Goal: Task Accomplishment & Management: Manage account settings

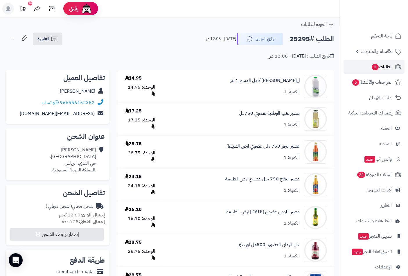
click at [378, 66] on span "1" at bounding box center [376, 67] width 8 height 7
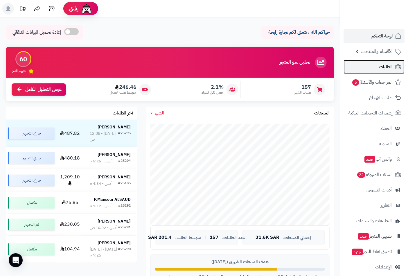
click at [388, 68] on span "الطلبات" at bounding box center [385, 67] width 13 height 8
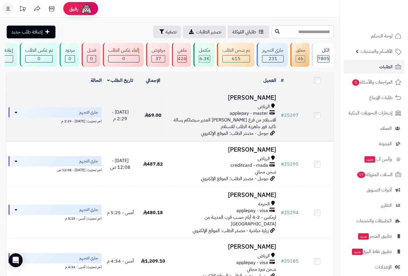
click at [269, 101] on h3 "Amal Omer" at bounding box center [224, 97] width 105 height 7
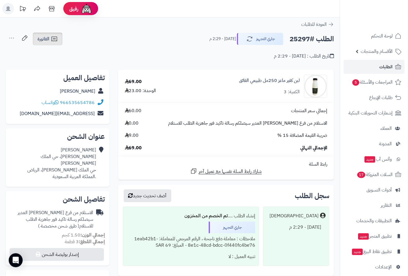
click at [49, 39] on span "الفاتورة" at bounding box center [43, 38] width 12 height 7
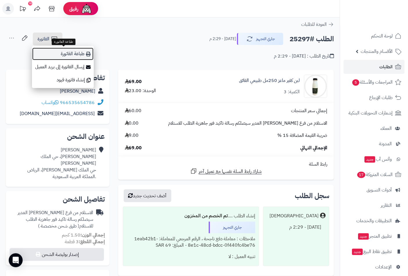
click at [85, 53] on link "طباعة الفاتورة" at bounding box center [63, 53] width 62 height 13
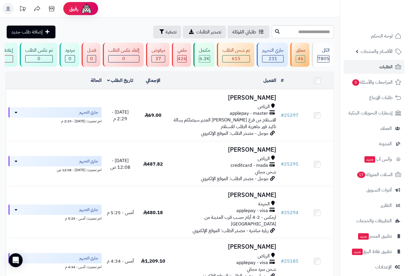
scroll to position [0, -110]
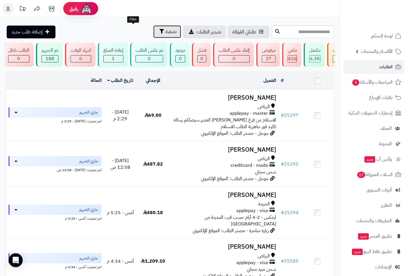
click at [166, 28] on span "تصفية" at bounding box center [171, 31] width 11 height 7
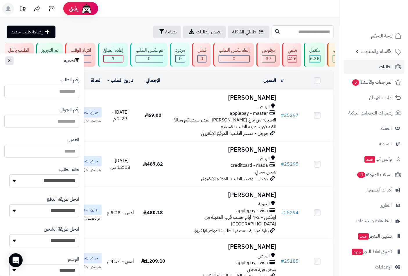
click at [64, 88] on input "رقم الطلب" at bounding box center [41, 91] width 75 height 13
paste input "*****"
type input "*****"
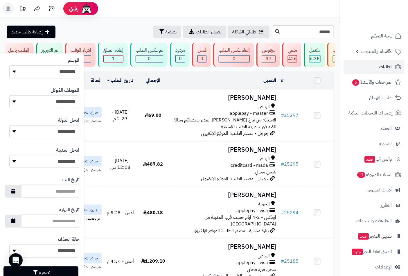
scroll to position [216, 0]
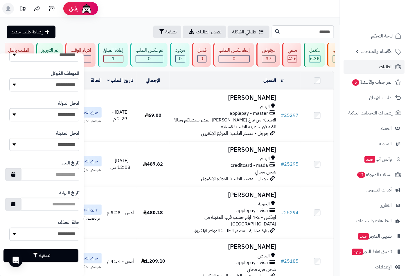
type input "*****"
click at [46, 254] on button "تصفية" at bounding box center [40, 255] width 75 height 13
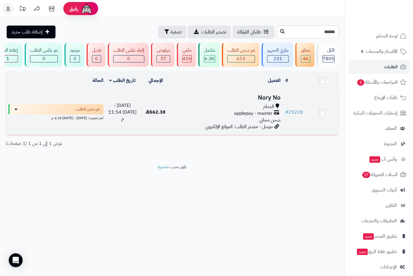
click at [262, 109] on div "الدمام" at bounding box center [228, 106] width 106 height 7
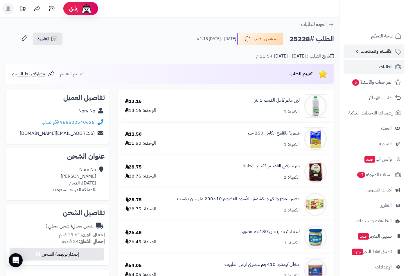
click at [384, 53] on span "الأقسام والمنتجات" at bounding box center [377, 51] width 32 height 8
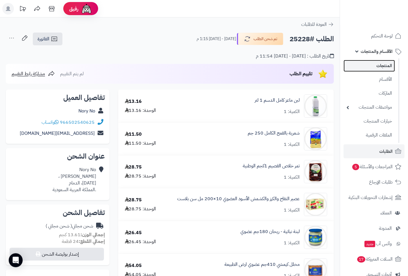
click at [381, 63] on link "المنتجات" at bounding box center [369, 66] width 51 height 12
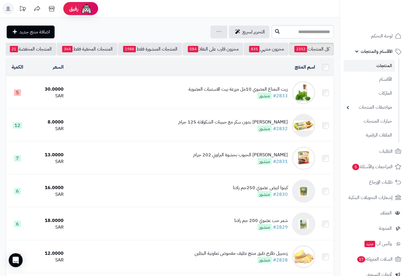
scroll to position [0, -55]
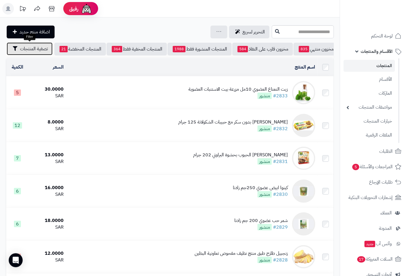
click at [35, 49] on span "تصفية المنتجات" at bounding box center [34, 48] width 28 height 7
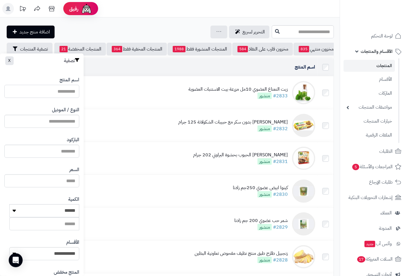
click at [67, 92] on input "اسم المنتج" at bounding box center [41, 91] width 75 height 13
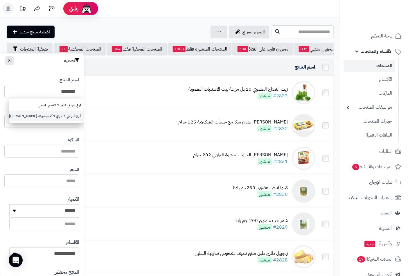
type input "********"
click at [33, 118] on link "قرع امريكي عضوي 1 كجم مزرعة الشهوان" at bounding box center [46, 116] width 74 height 11
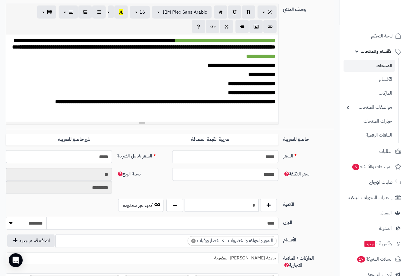
scroll to position [161, 0]
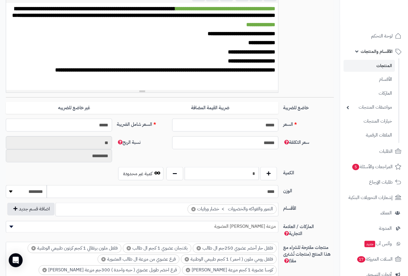
drag, startPoint x: 243, startPoint y: 173, endPoint x: 285, endPoint y: 173, distance: 41.8
click at [285, 173] on div "الكمية * كمية غير محدودة" at bounding box center [169, 176] width 333 height 18
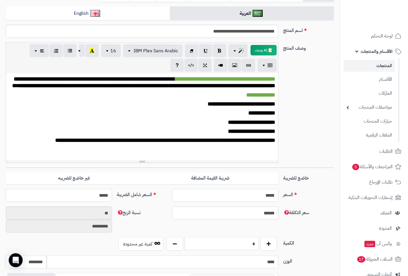
scroll to position [0, 0]
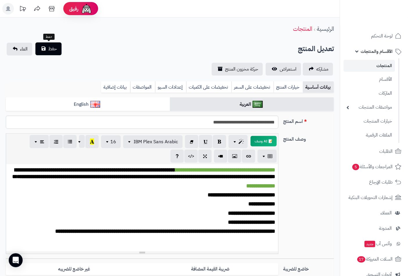
type input "*"
click at [53, 51] on span "حفظ" at bounding box center [52, 48] width 9 height 7
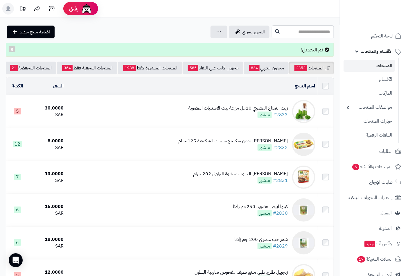
scroll to position [0, -55]
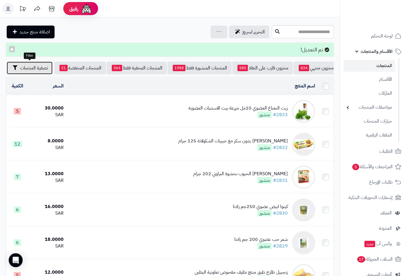
drag, startPoint x: 38, startPoint y: 67, endPoint x: 54, endPoint y: 98, distance: 34.9
click at [38, 67] on span "تصفية المنتجات" at bounding box center [34, 67] width 28 height 7
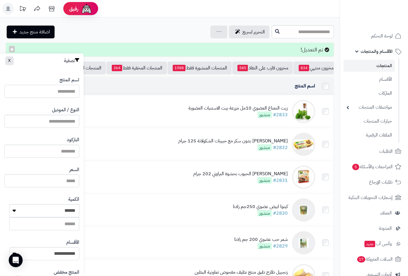
click at [66, 92] on input "اسم المنتج" at bounding box center [41, 91] width 75 height 13
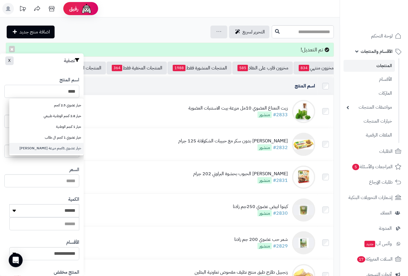
type input "****"
click at [62, 148] on link "خيار عضوي 1كجم مزرعة الشهوان" at bounding box center [46, 148] width 74 height 11
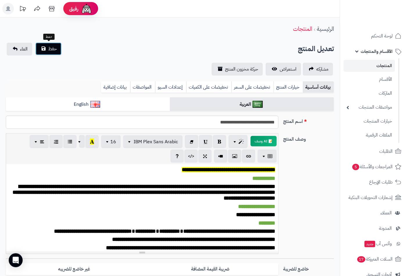
click at [46, 49] on button "حفظ" at bounding box center [48, 48] width 26 height 13
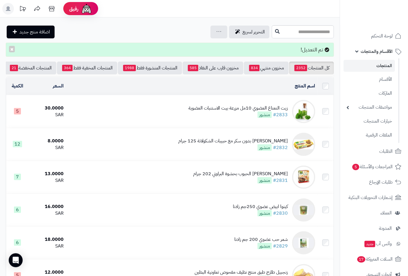
scroll to position [0, -55]
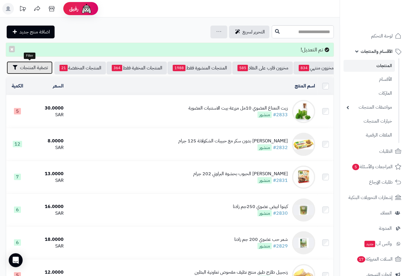
click at [34, 66] on span "تصفية المنتجات" at bounding box center [34, 67] width 28 height 7
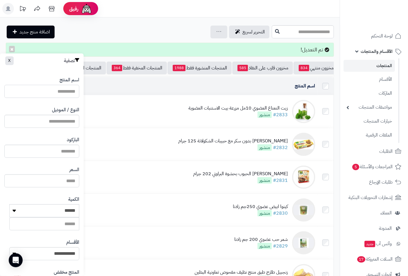
click at [67, 87] on input "اسم المنتج" at bounding box center [41, 91] width 75 height 13
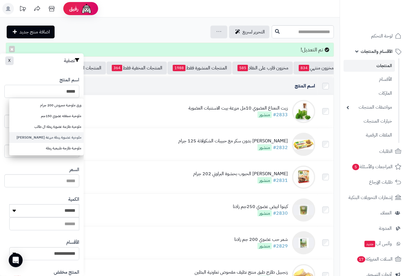
type input "*****"
click at [54, 137] on link "ملوخية عضوية ربطة مزرعة الشهوان" at bounding box center [46, 137] width 74 height 11
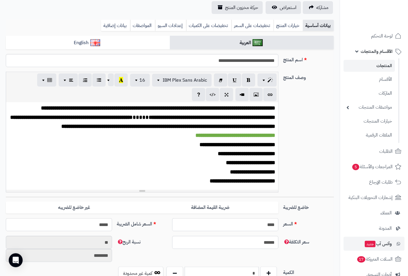
scroll to position [129, 0]
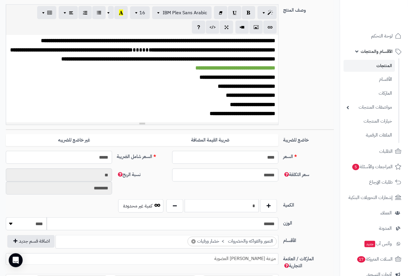
drag, startPoint x: 247, startPoint y: 202, endPoint x: 295, endPoint y: 204, distance: 48.0
click at [295, 204] on div "الكمية * كمية غير محدودة" at bounding box center [169, 208] width 333 height 18
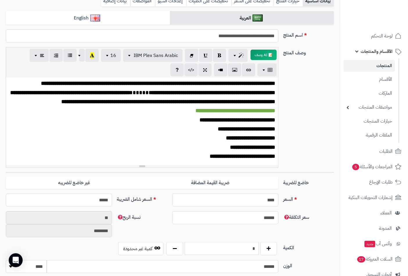
scroll to position [0, 0]
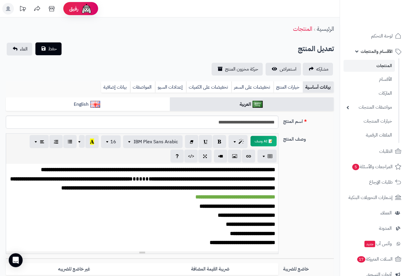
type input "*"
click at [53, 49] on span "حفظ" at bounding box center [52, 48] width 9 height 7
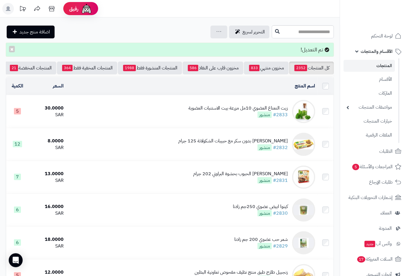
scroll to position [0, -55]
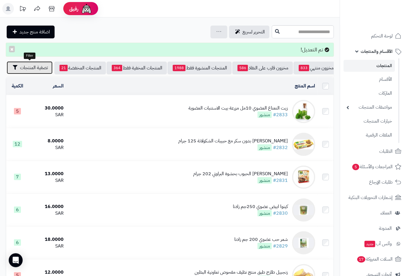
click at [37, 65] on span "تصفية المنتجات" at bounding box center [34, 67] width 28 height 7
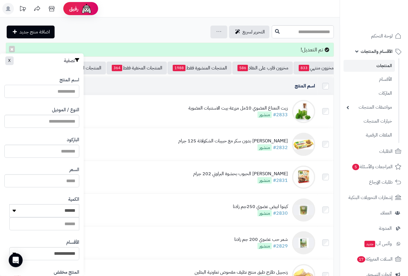
click at [64, 94] on input "اسم المنتج" at bounding box center [41, 91] width 75 height 13
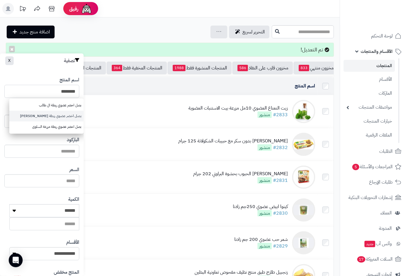
type input "********"
click at [50, 117] on link "بصل اخضر عضوي ربطة الشهوان" at bounding box center [46, 116] width 74 height 11
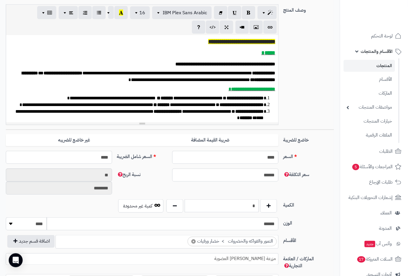
scroll to position [193, 0]
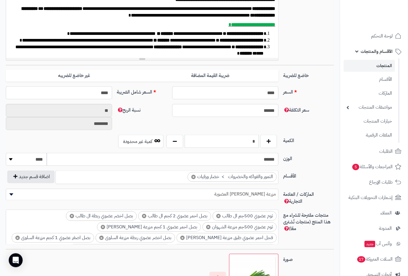
drag, startPoint x: 273, startPoint y: 144, endPoint x: 310, endPoint y: 143, distance: 37.2
click at [310, 143] on div "الكمية * كمية غير محدودة" at bounding box center [169, 144] width 333 height 18
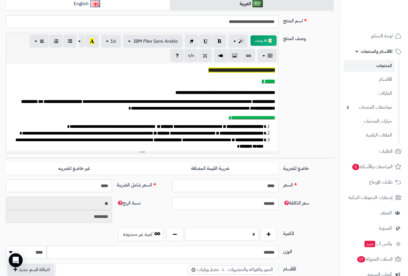
scroll to position [32, 0]
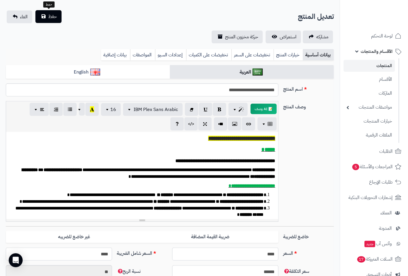
type input "*"
click at [56, 17] on span "حفظ" at bounding box center [52, 16] width 9 height 7
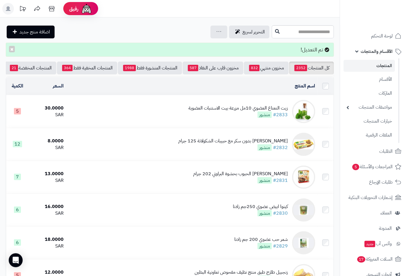
scroll to position [0, -55]
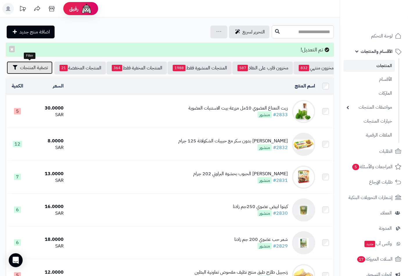
click at [30, 67] on span "تصفية المنتجات" at bounding box center [34, 67] width 28 height 7
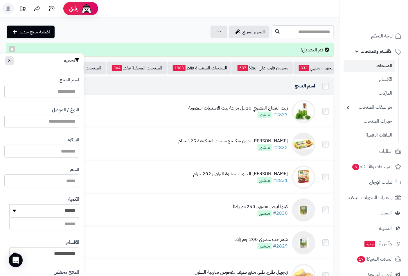
click at [66, 89] on input "اسم المنتج" at bounding box center [41, 91] width 75 height 13
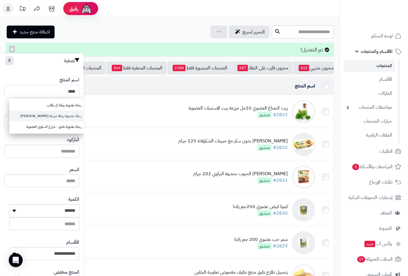
type input "****"
click at [58, 115] on link "رجلة عضوية ربطة مزرعة الشهوان" at bounding box center [46, 116] width 74 height 11
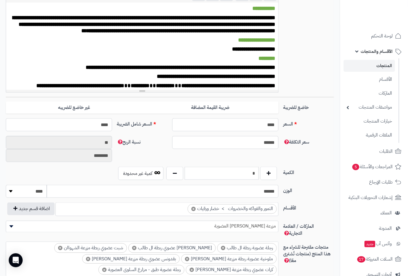
scroll to position [323, 0]
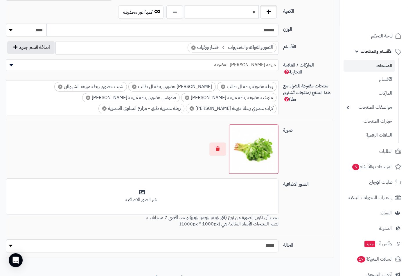
drag, startPoint x: 245, startPoint y: 15, endPoint x: 271, endPoint y: 15, distance: 25.6
click at [271, 15] on div "*" at bounding box center [222, 12] width 114 height 13
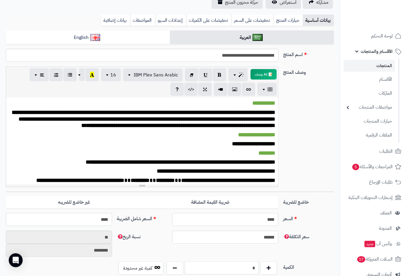
scroll to position [0, 0]
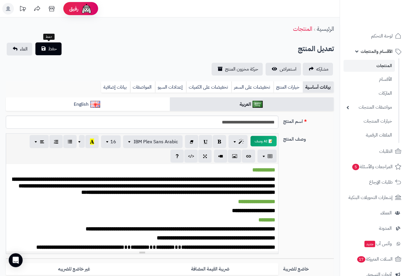
type input "*"
click at [48, 50] on span "حفظ" at bounding box center [52, 48] width 9 height 7
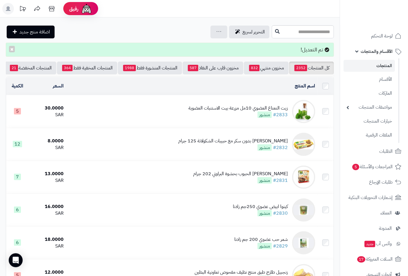
scroll to position [0, -55]
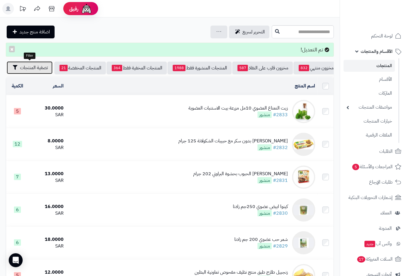
click at [36, 70] on span "تصفية المنتجات" at bounding box center [34, 67] width 28 height 7
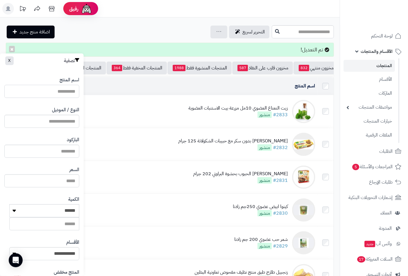
click at [62, 91] on input "اسم المنتج" at bounding box center [41, 91] width 75 height 13
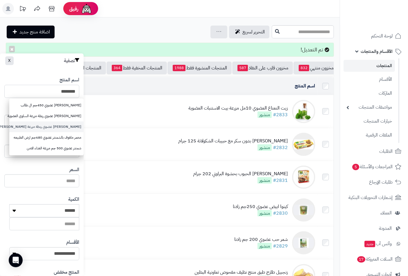
type input "********"
click at [53, 128] on link "[PERSON_NAME] عضوي ربطة مزرعة [PERSON_NAME] العضوية" at bounding box center [46, 126] width 74 height 11
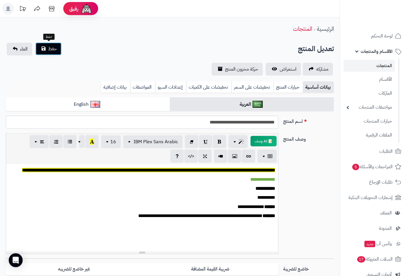
click at [58, 46] on button "حفظ" at bounding box center [48, 48] width 26 height 13
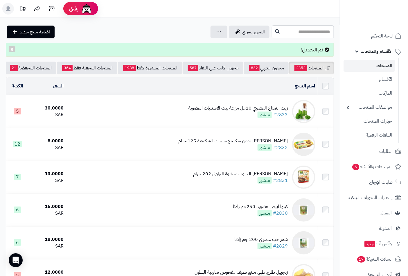
scroll to position [0, -55]
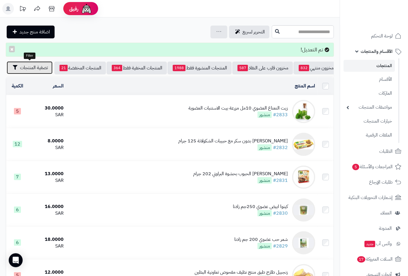
click at [27, 64] on span "تصفية المنتجات" at bounding box center [34, 67] width 28 height 7
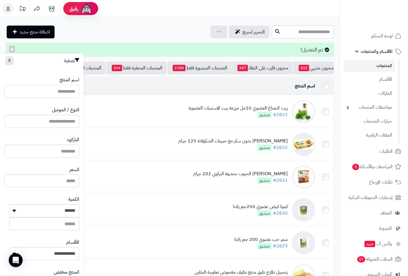
click at [63, 92] on input "اسم المنتج" at bounding box center [41, 91] width 75 height 13
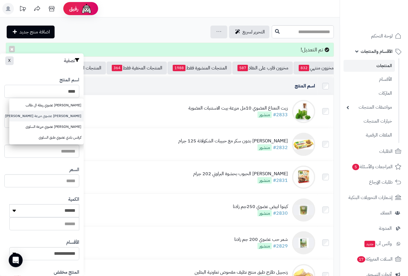
type input "****"
click at [62, 118] on link "[PERSON_NAME] عضوي مزرعة [PERSON_NAME]" at bounding box center [46, 116] width 74 height 11
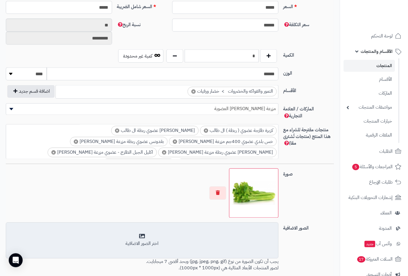
scroll to position [290, 0]
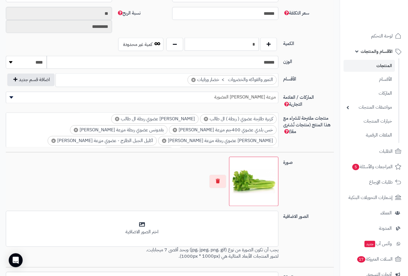
drag, startPoint x: 242, startPoint y: 41, endPoint x: 281, endPoint y: 44, distance: 39.3
click at [281, 44] on div "الكمية * كمية غير محدودة" at bounding box center [169, 47] width 333 height 18
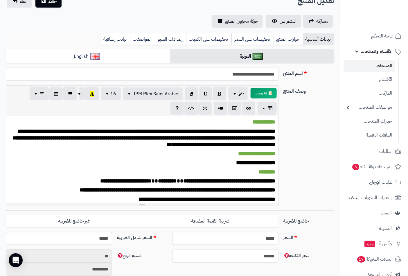
scroll to position [0, 0]
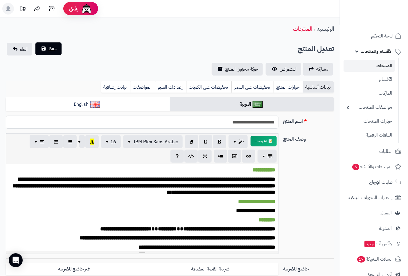
type input "*"
click at [54, 49] on span "حفظ" at bounding box center [52, 48] width 9 height 7
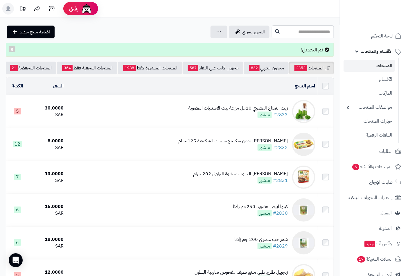
scroll to position [0, -55]
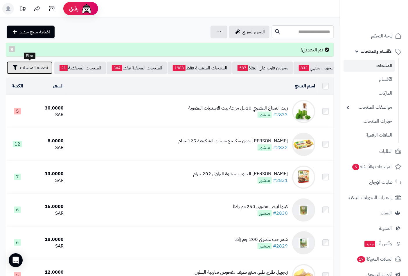
click at [34, 69] on span "تصفية المنتجات" at bounding box center [34, 67] width 28 height 7
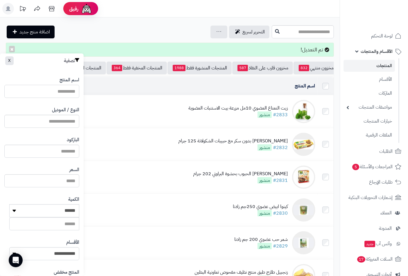
click at [64, 87] on input "اسم المنتج" at bounding box center [41, 91] width 75 height 13
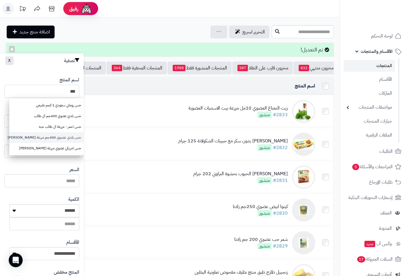
type input "**"
click at [54, 138] on link "خس بلدي عضوي 400جم مزرعة الشهوان" at bounding box center [46, 137] width 74 height 11
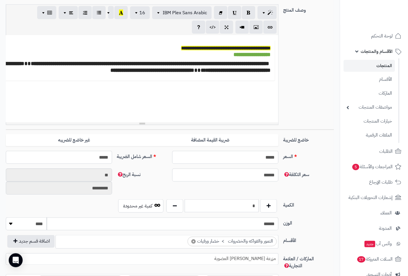
scroll to position [263, 0]
drag, startPoint x: 254, startPoint y: 208, endPoint x: 286, endPoint y: 206, distance: 32.0
click at [286, 206] on div "الكمية * كمية غير محدودة" at bounding box center [169, 208] width 333 height 18
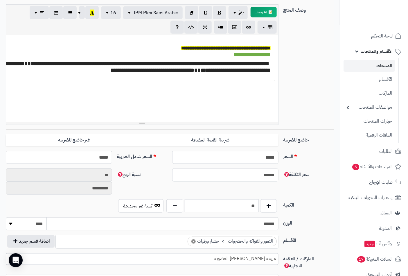
scroll to position [0, 0]
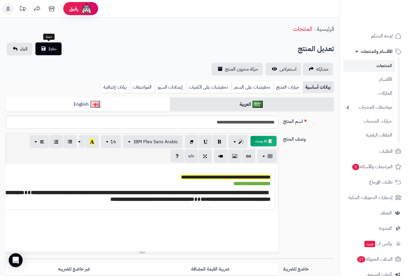
type input "**"
click at [54, 48] on span "حفظ" at bounding box center [52, 48] width 9 height 7
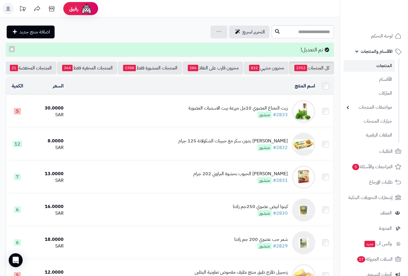
scroll to position [0, -55]
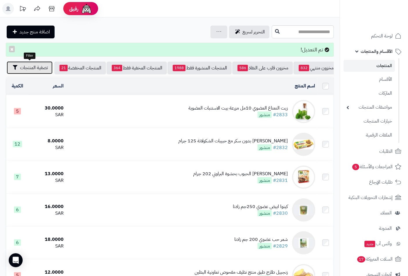
click at [34, 66] on span "تصفية المنتجات" at bounding box center [34, 67] width 28 height 7
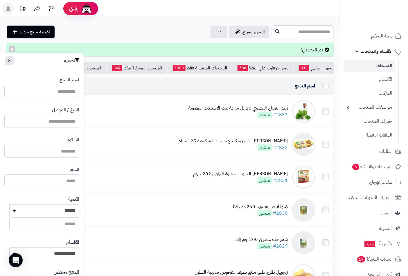
click at [60, 91] on input "اسم المنتج" at bounding box center [41, 91] width 75 height 13
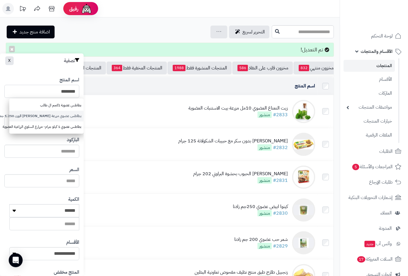
type input "********"
click at [58, 117] on link "بطاطس عضوي مزرعة الشهوان الوزن 1.250 جم" at bounding box center [46, 116] width 74 height 11
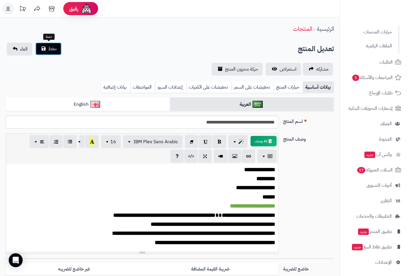
click at [57, 51] on button "حفظ" at bounding box center [48, 48] width 26 height 13
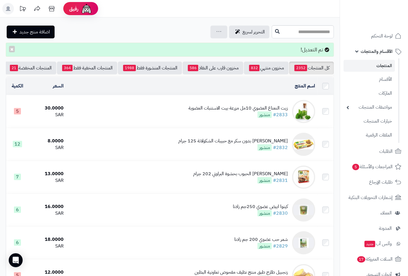
scroll to position [0, -55]
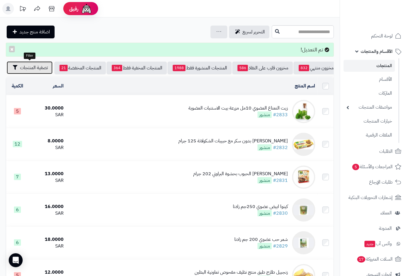
click at [39, 69] on span "تصفية المنتجات" at bounding box center [34, 67] width 28 height 7
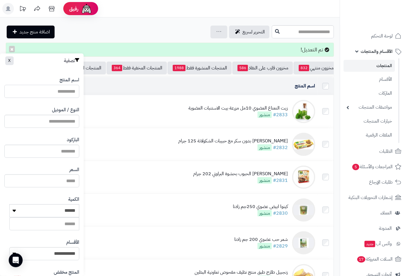
click at [55, 89] on input "اسم المنتج" at bounding box center [41, 91] width 75 height 13
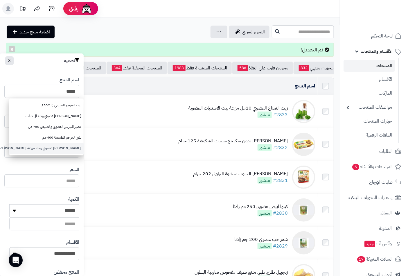
type input "*****"
click at [55, 148] on link "جرجير عضوي ربطة مزرعة الشهوان" at bounding box center [46, 148] width 74 height 11
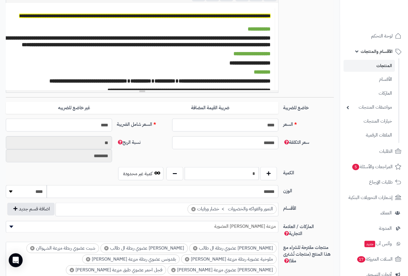
scroll to position [263, 0]
drag, startPoint x: 247, startPoint y: 174, endPoint x: 305, endPoint y: 173, distance: 58.1
click at [305, 173] on div "الكمية * كمية غير محدودة" at bounding box center [169, 176] width 333 height 18
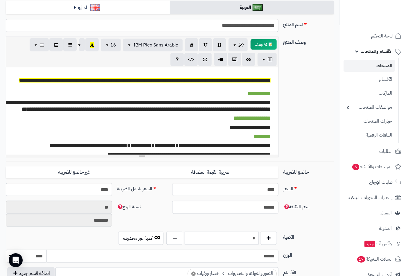
scroll to position [0, 0]
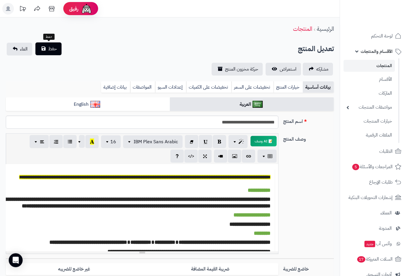
type input "*"
click at [50, 47] on span "حفظ" at bounding box center [52, 48] width 9 height 7
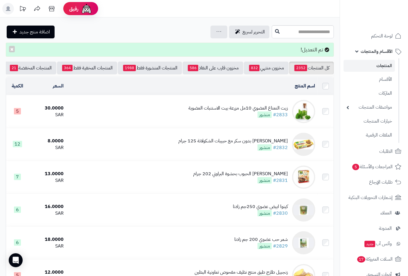
scroll to position [0, -55]
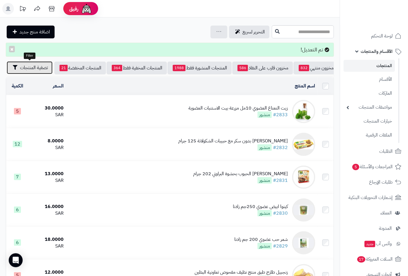
click at [28, 66] on span "تصفية المنتجات" at bounding box center [34, 67] width 28 height 7
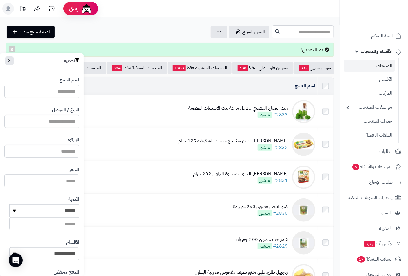
click at [50, 87] on input "اسم المنتج" at bounding box center [41, 91] width 75 height 13
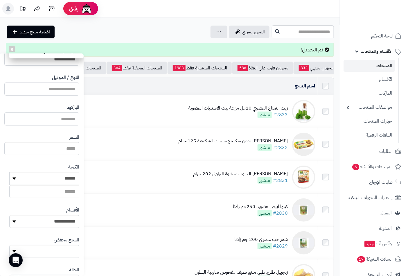
scroll to position [0, 0]
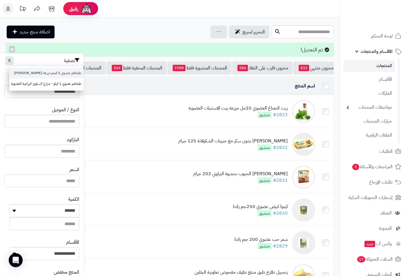
type input "**********"
click at [55, 73] on link "طماطم عضوي 1 كجم مزرعة الشهوان" at bounding box center [46, 73] width 74 height 11
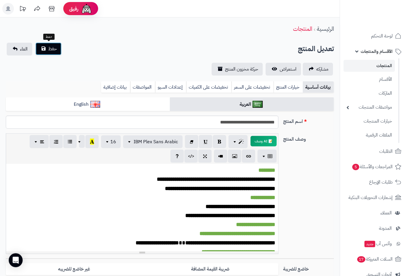
click at [51, 54] on button "حفظ" at bounding box center [48, 48] width 26 height 13
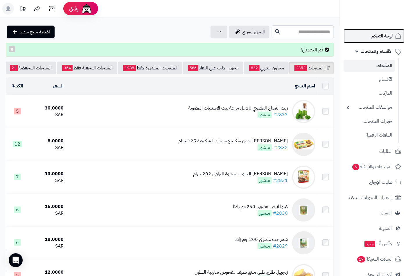
click at [390, 39] on span "لوحة التحكم" at bounding box center [382, 36] width 21 height 8
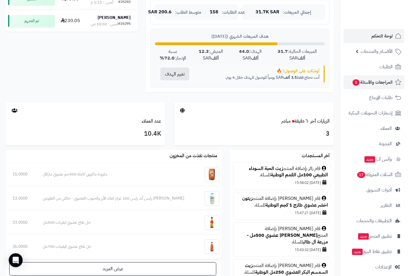
scroll to position [178, 0]
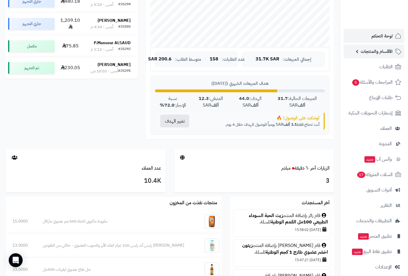
click at [372, 51] on span "الأقسام والمنتجات" at bounding box center [377, 51] width 32 height 8
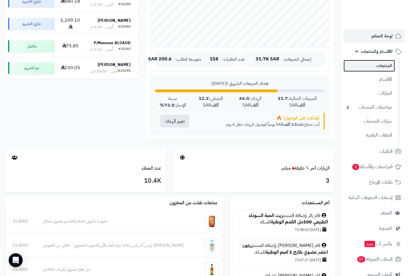
click at [379, 70] on link "المنتجات" at bounding box center [369, 66] width 51 height 12
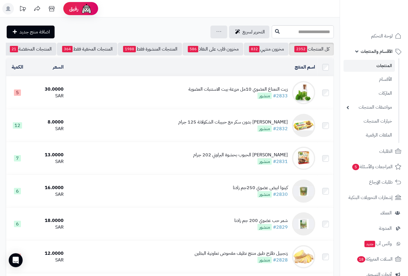
scroll to position [0, -55]
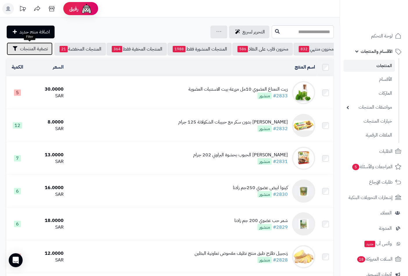
click at [28, 50] on span "تصفية المنتجات" at bounding box center [34, 48] width 28 height 7
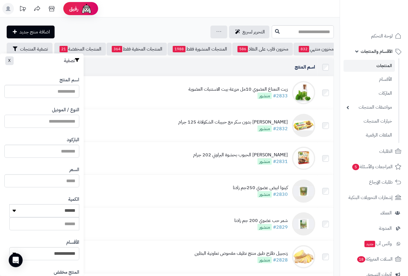
click at [62, 118] on input "النوع / الموديل" at bounding box center [41, 121] width 75 height 13
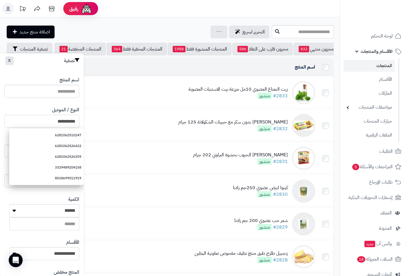
type input "**********"
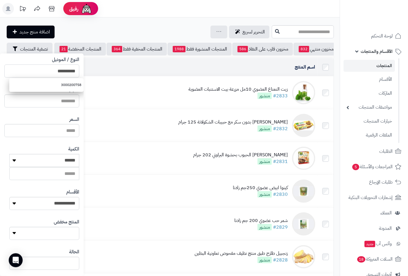
scroll to position [79, 0]
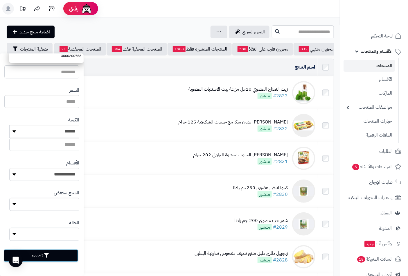
click at [46, 255] on button "تصفية" at bounding box center [40, 255] width 75 height 13
